Goal: Task Accomplishment & Management: Use online tool/utility

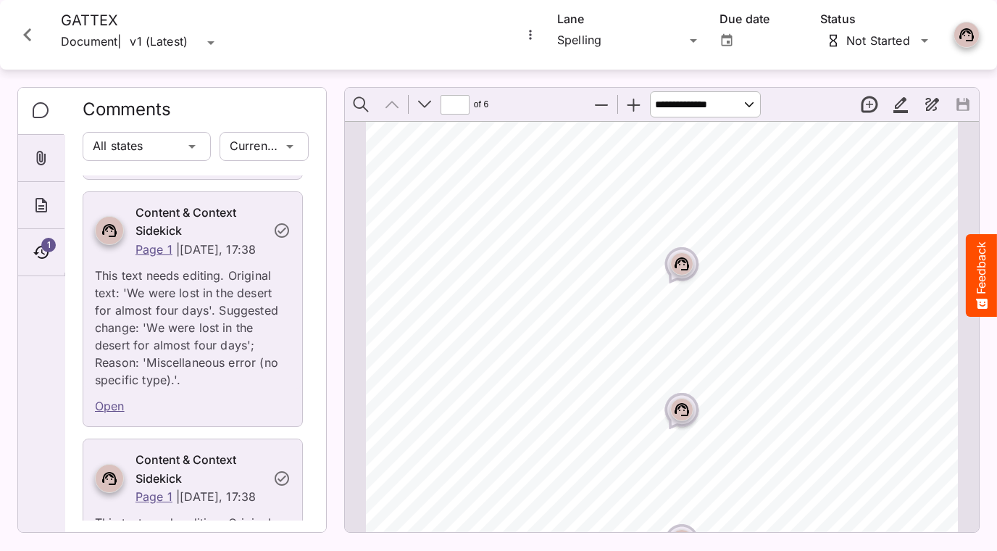
scroll to position [1050, 0]
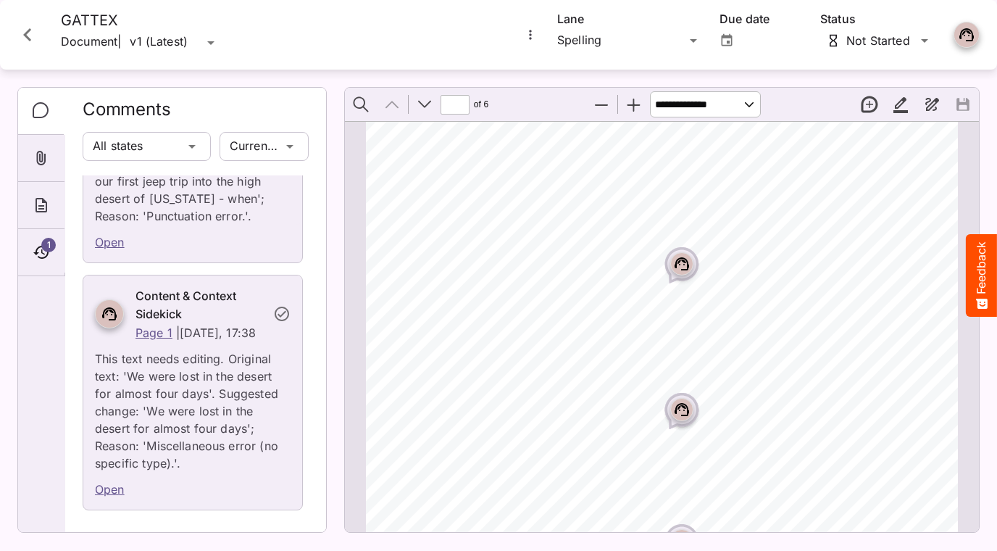
click at [22, 41] on icon "Close card" at bounding box center [27, 35] width 26 height 26
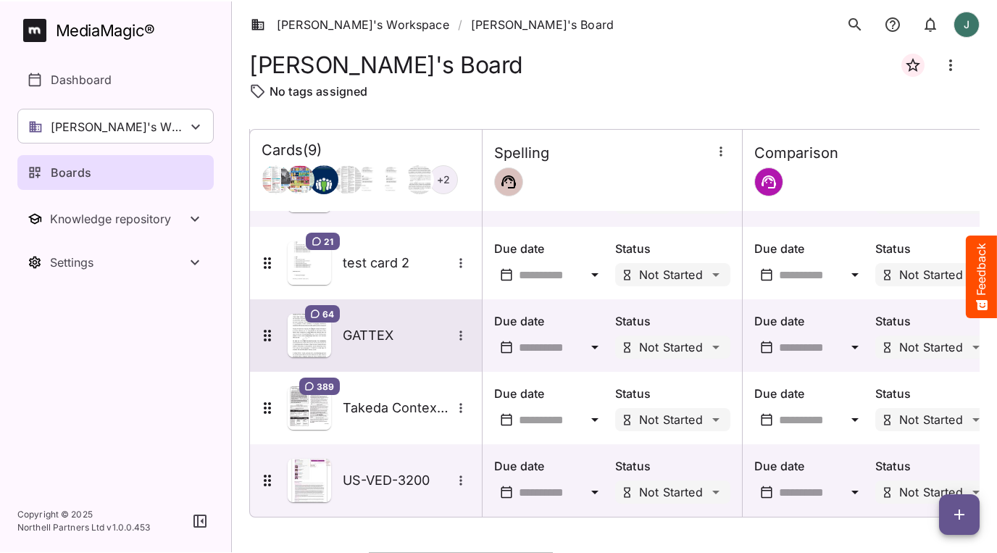
scroll to position [346, 0]
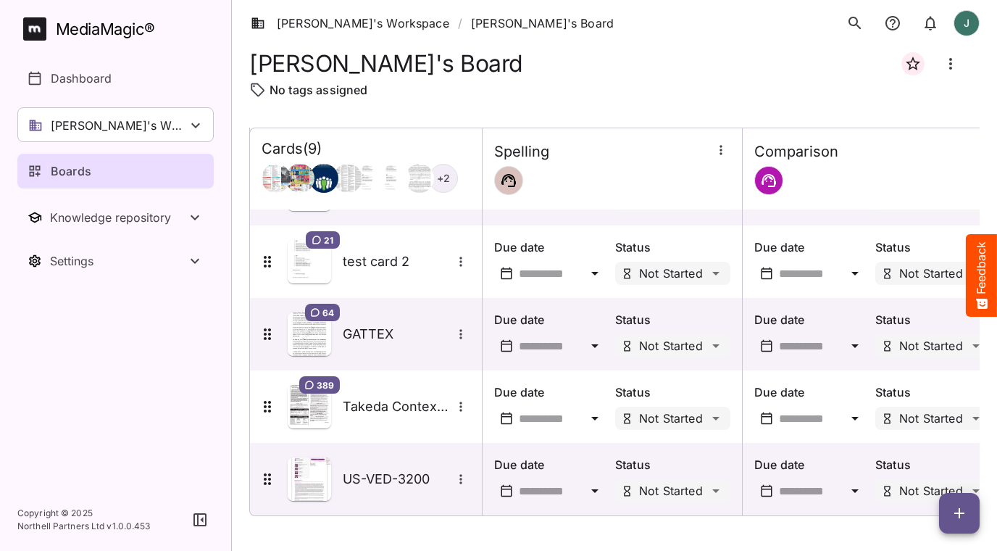
click at [946, 511] on span "button" at bounding box center [959, 512] width 41 height 17
click at [933, 426] on p "Add new card" at bounding box center [923, 420] width 78 height 17
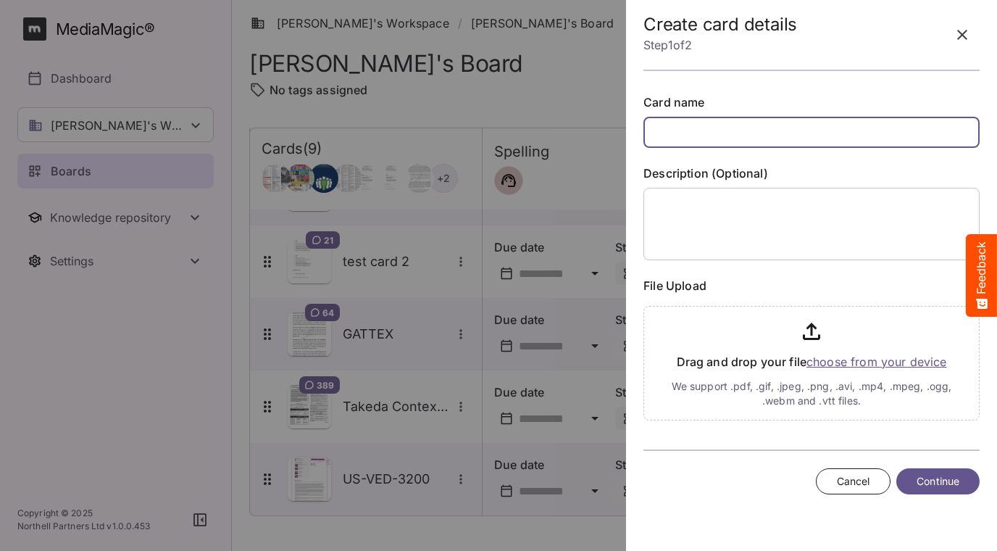
type input "*"
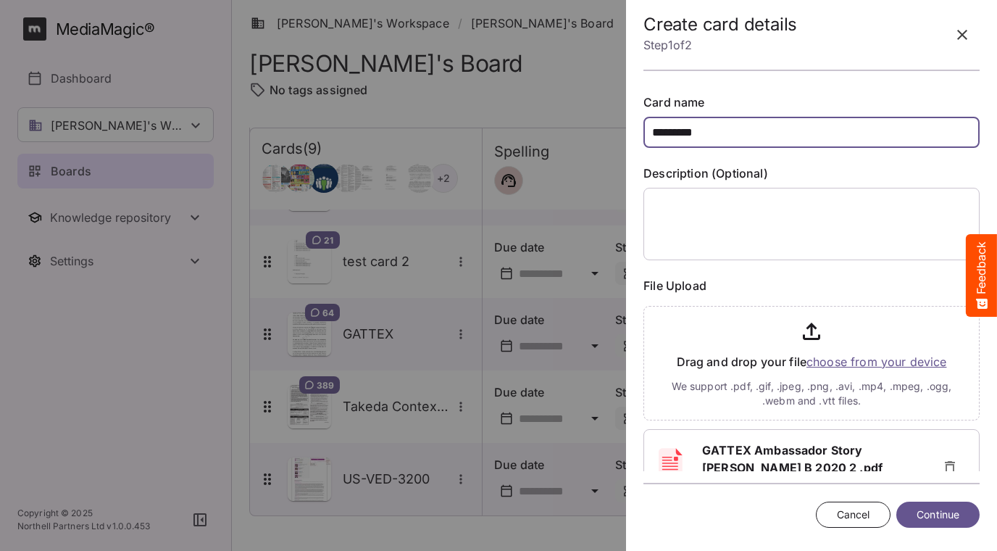
type input "*********"
click at [931, 511] on span "Continue" at bounding box center [938, 515] width 43 height 18
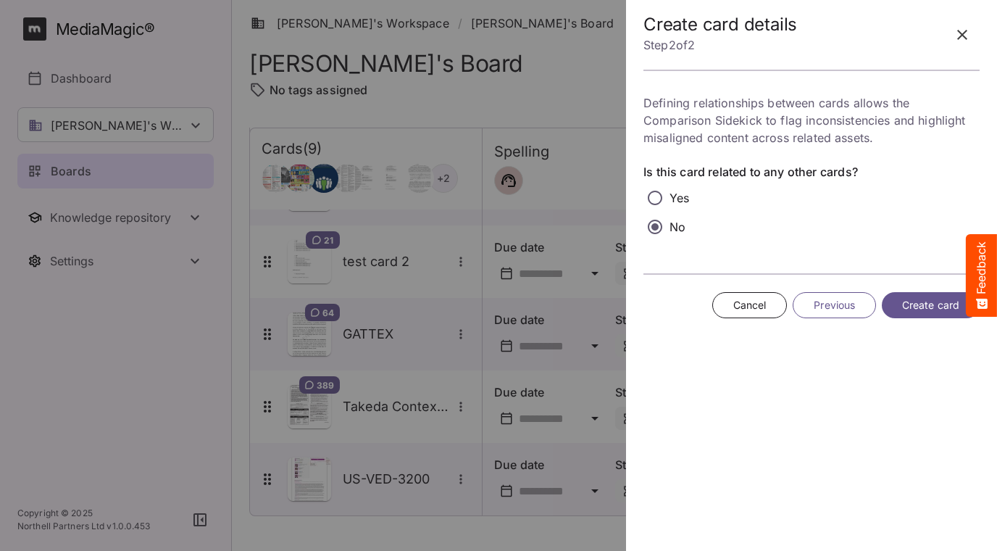
click at [915, 305] on span "Create card" at bounding box center [930, 305] width 57 height 18
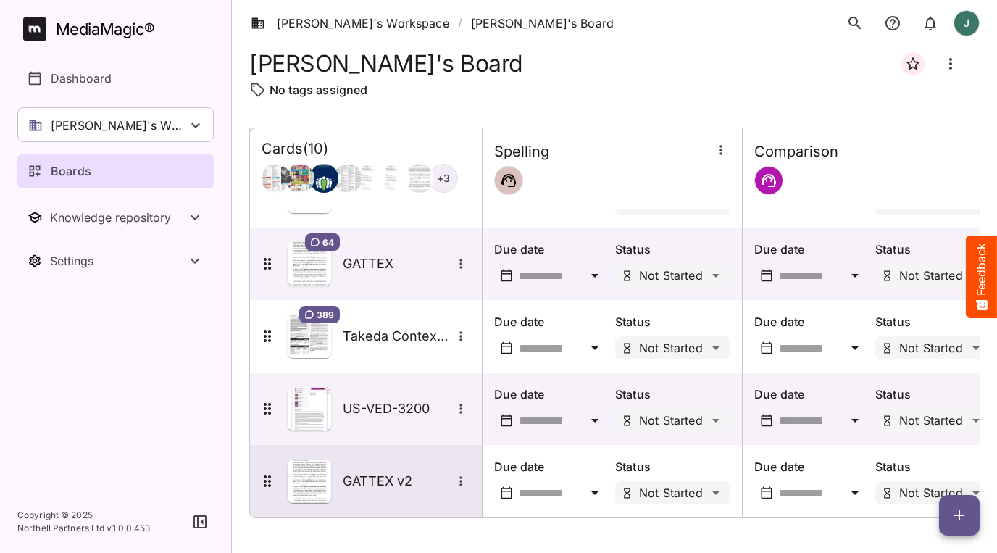
scroll to position [417, 0]
click at [317, 485] on img at bounding box center [309, 480] width 43 height 43
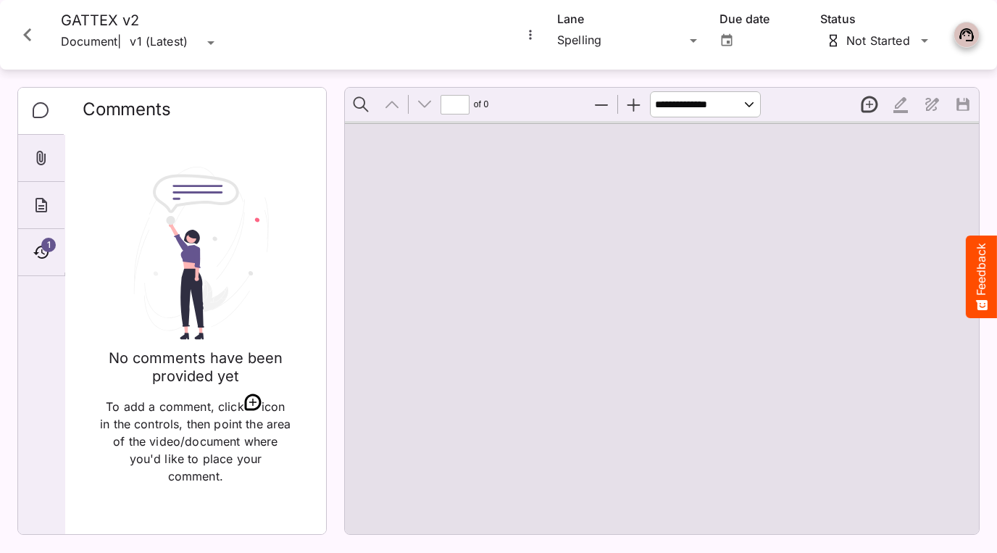
type input "*"
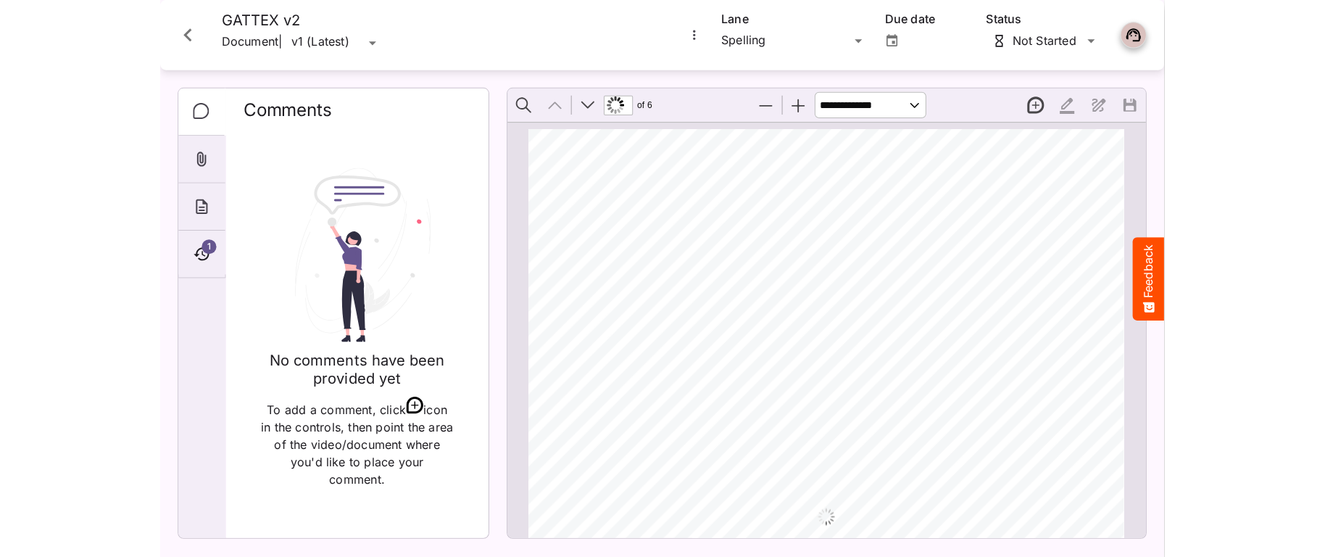
scroll to position [225, 0]
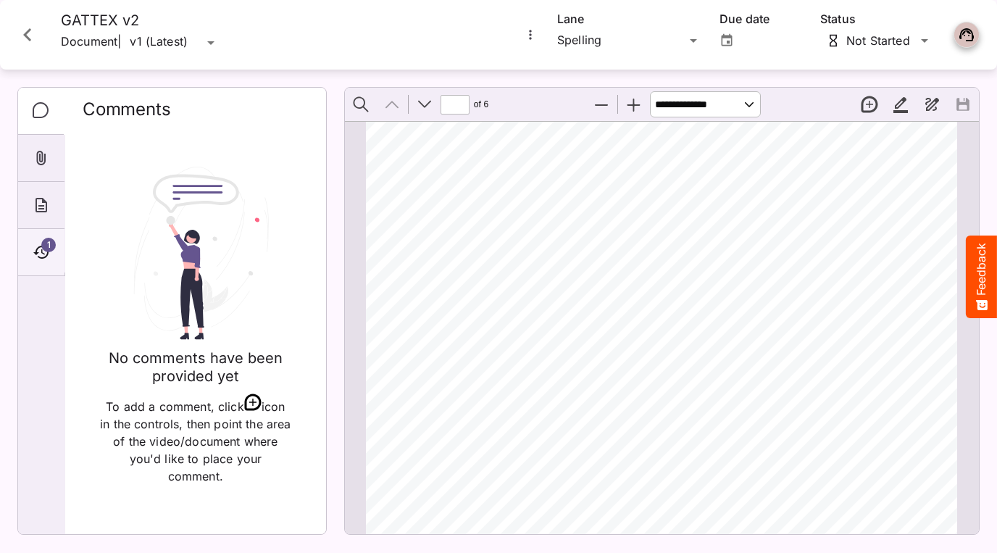
click at [45, 251] on span "1" at bounding box center [48, 245] width 14 height 14
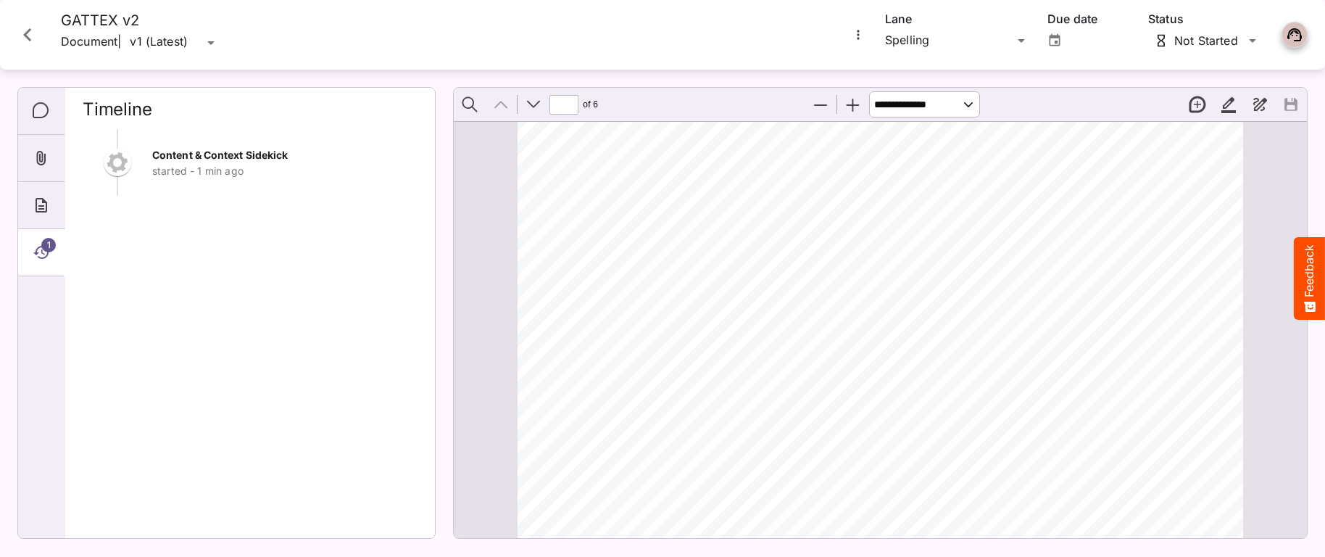
scroll to position [274, 0]
